Goal: Transaction & Acquisition: Download file/media

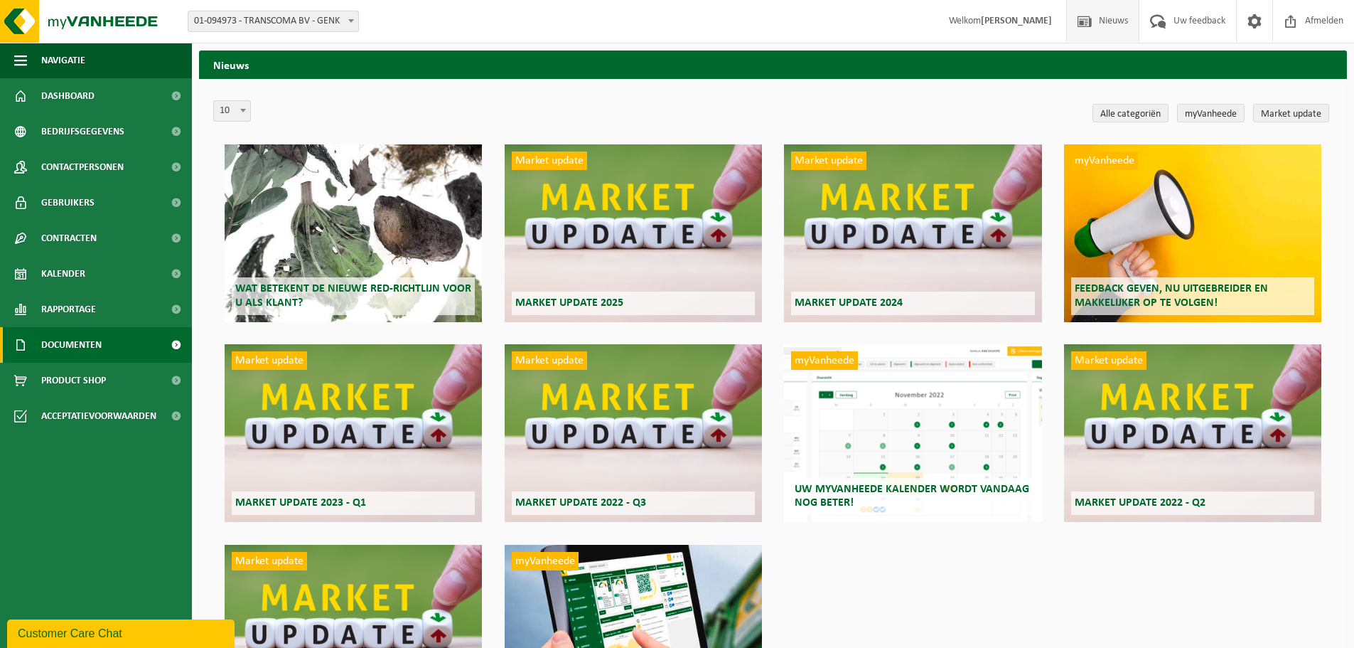
click at [55, 346] on span "Documenten" at bounding box center [71, 345] width 60 height 36
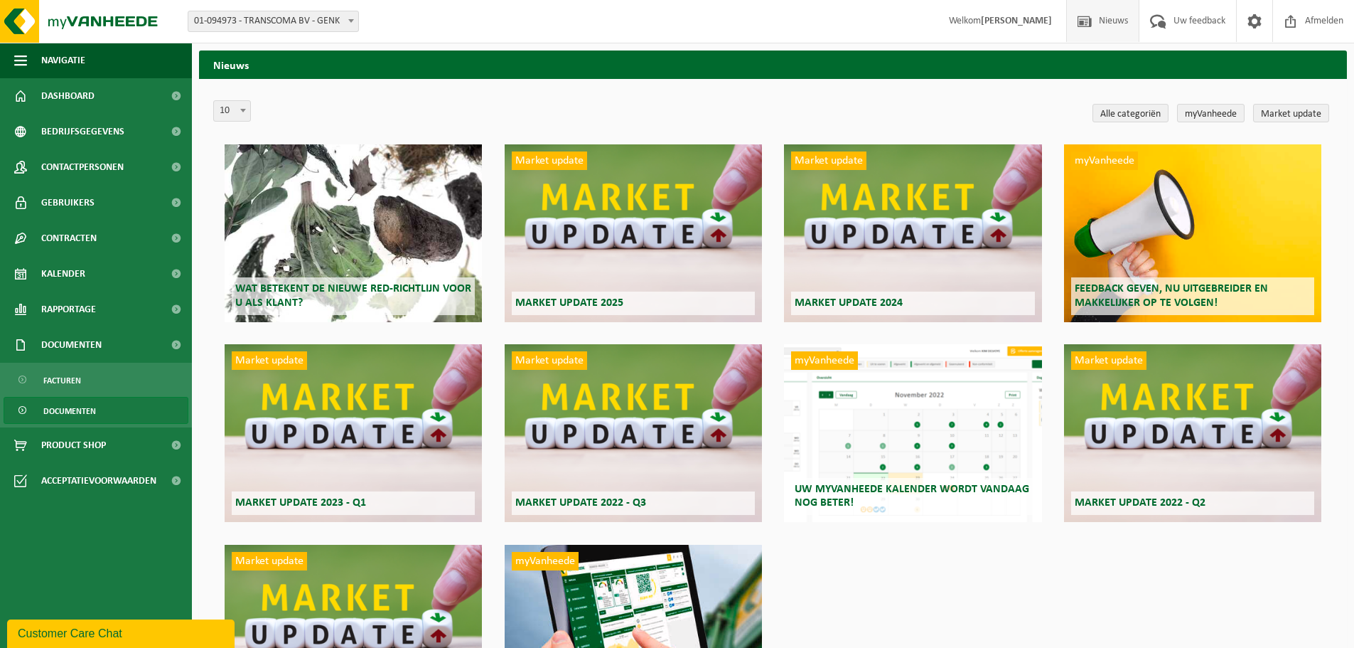
click at [77, 407] on span "Documenten" at bounding box center [69, 410] width 53 height 27
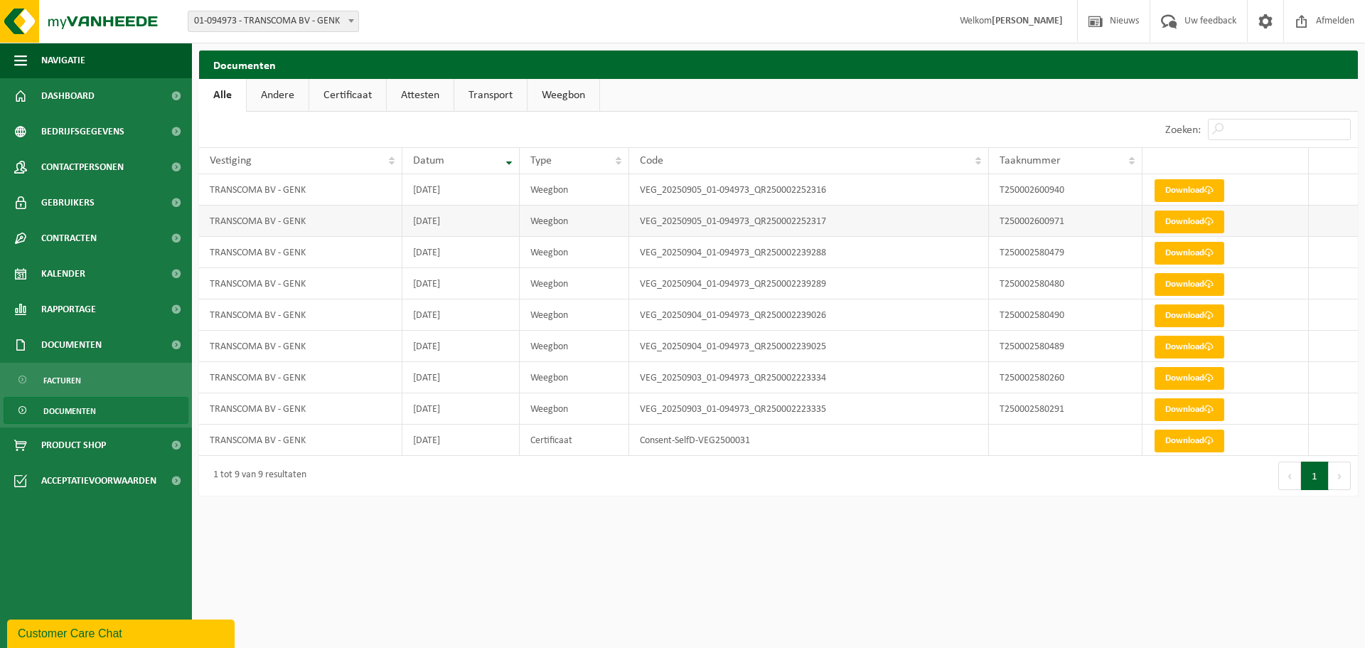
click at [846, 224] on td "VEG_20250905_01-094973_QR250002252317" at bounding box center [809, 220] width 360 height 31
click at [1220, 225] on link "Download" at bounding box center [1189, 221] width 70 height 23
click at [1188, 183] on link "Download" at bounding box center [1189, 190] width 70 height 23
click at [1191, 190] on link "Download" at bounding box center [1189, 190] width 70 height 23
click at [1190, 223] on link "Download" at bounding box center [1189, 221] width 70 height 23
